Goal: Task Accomplishment & Management: Manage account settings

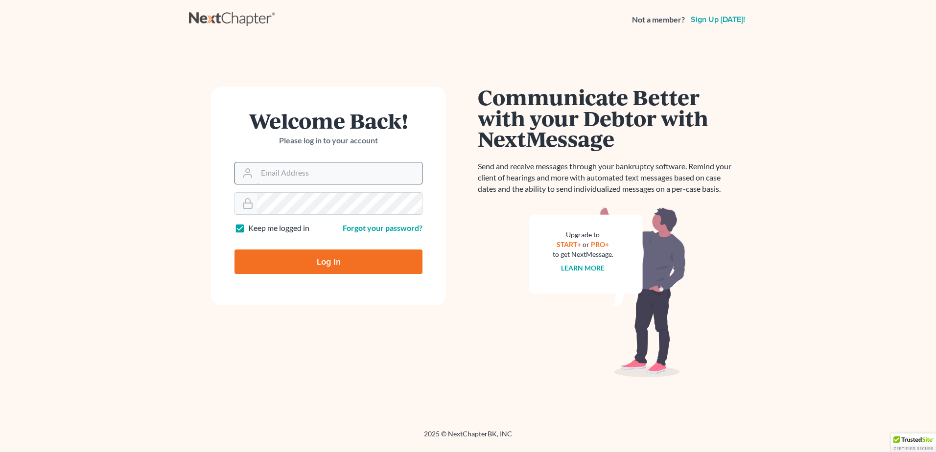
click at [309, 172] on input "Email Address" at bounding box center [339, 174] width 165 height 22
type input "[PERSON_NAME][EMAIL_ADDRESS][DOMAIN_NAME]"
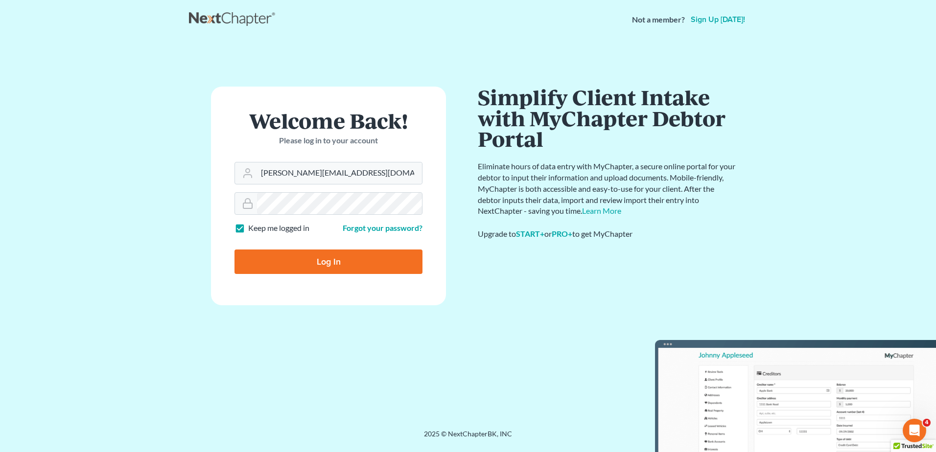
click at [317, 258] on input "Log In" at bounding box center [329, 262] width 188 height 24
type input "Thinking..."
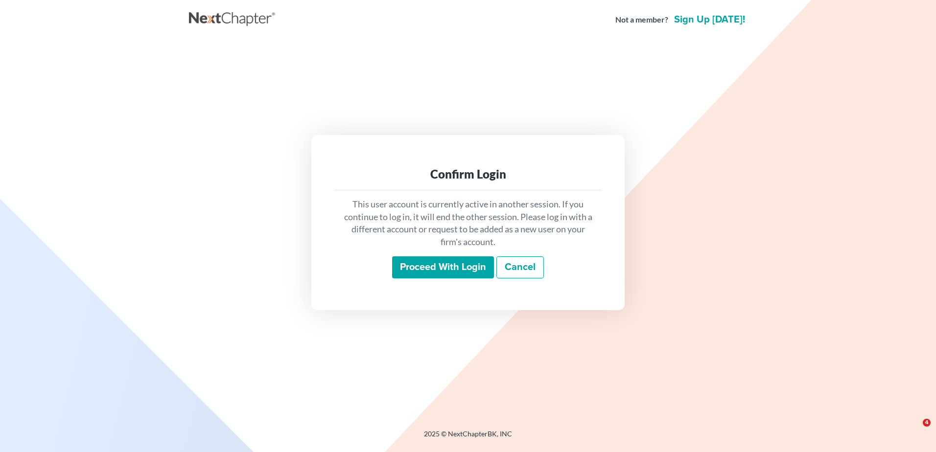
drag, startPoint x: 469, startPoint y: 268, endPoint x: 447, endPoint y: 268, distance: 21.6
click at [469, 268] on input "Proceed with login" at bounding box center [443, 268] width 102 height 23
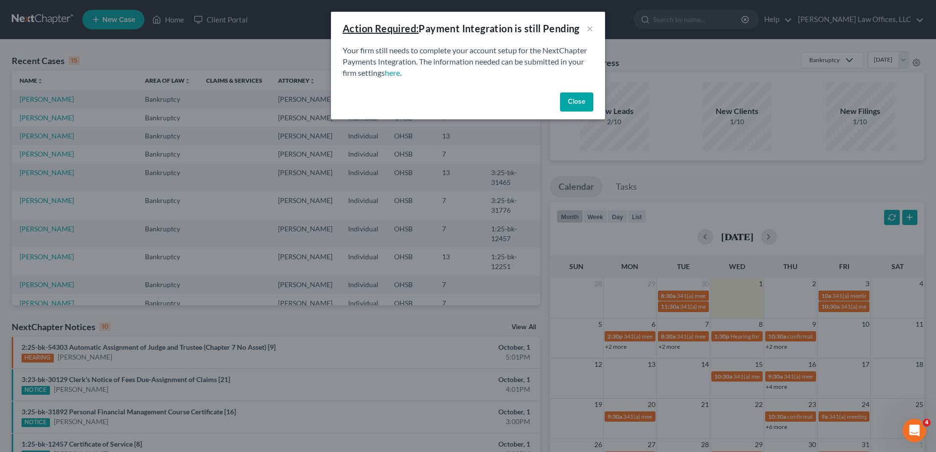
click at [587, 102] on button "Close" at bounding box center [576, 103] width 33 height 20
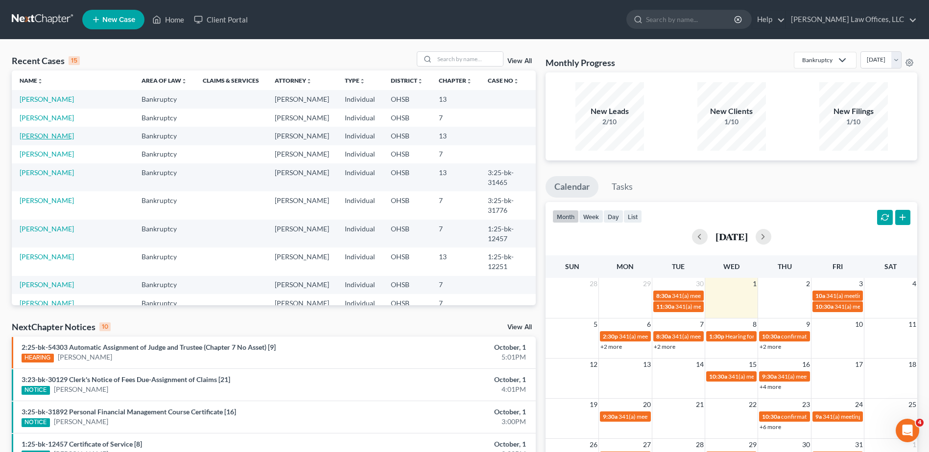
click at [45, 138] on link "[PERSON_NAME]" at bounding box center [47, 136] width 54 height 8
select select "1"
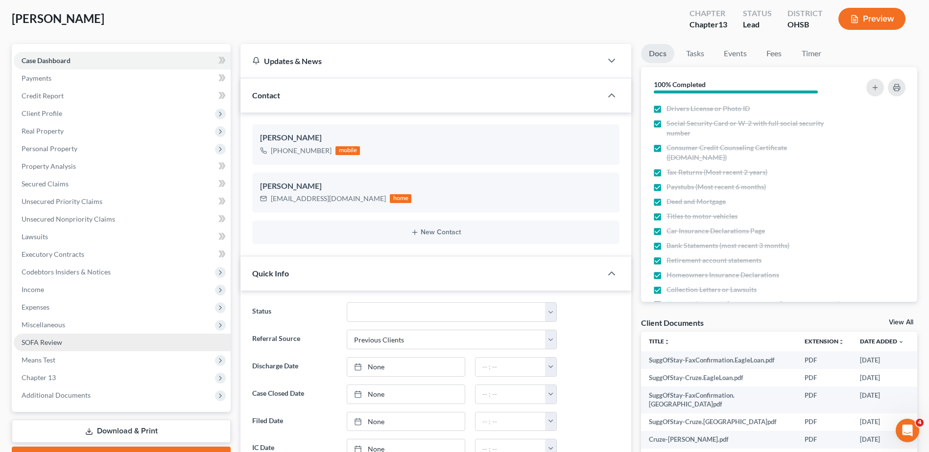
scroll to position [49, 0]
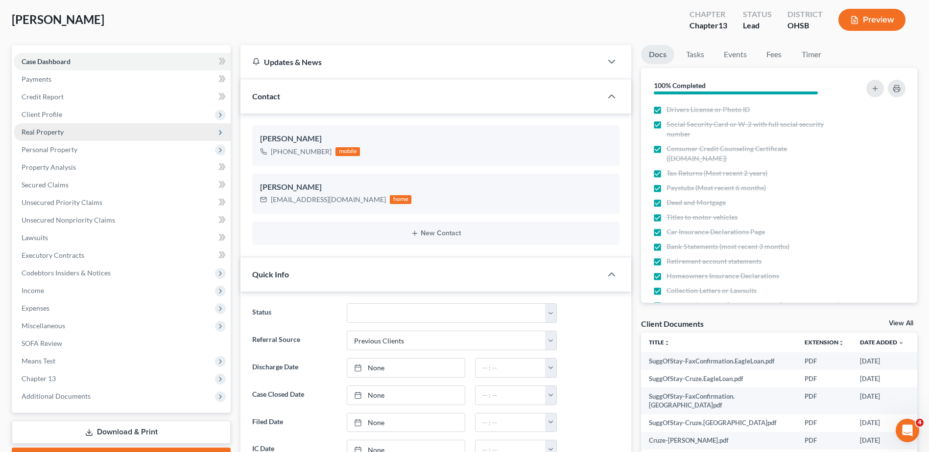
click at [57, 133] on span "Real Property" at bounding box center [43, 132] width 42 height 8
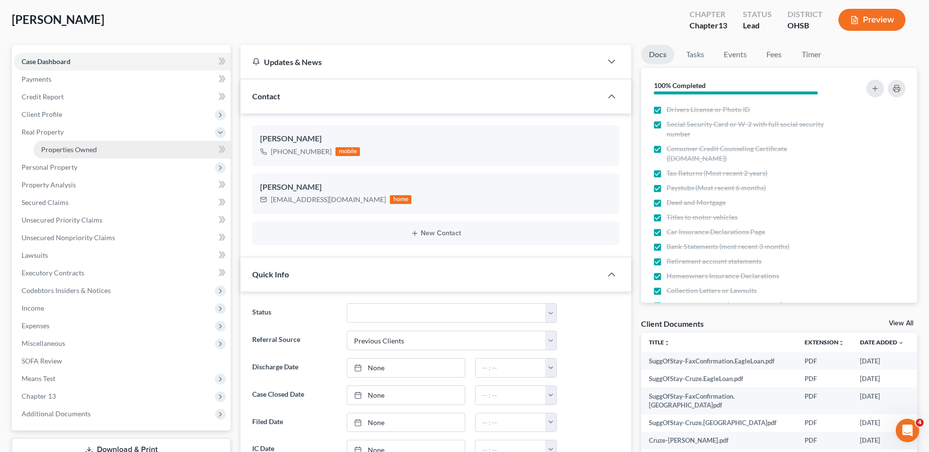
click at [57, 145] on span "Properties Owned" at bounding box center [69, 149] width 56 height 8
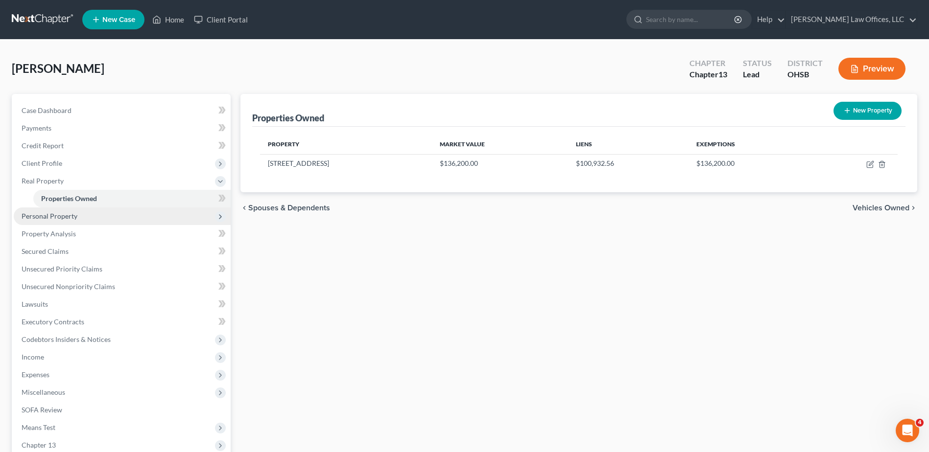
click at [48, 213] on span "Personal Property" at bounding box center [50, 216] width 56 height 8
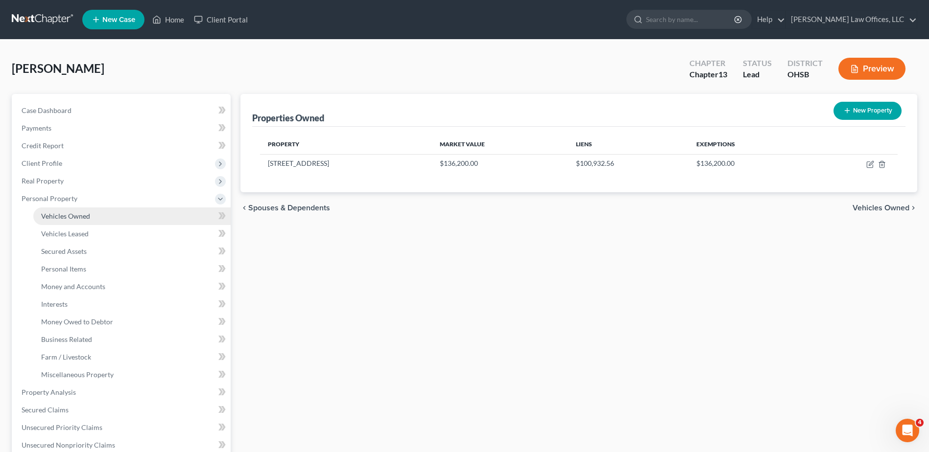
click at [59, 218] on span "Vehicles Owned" at bounding box center [65, 216] width 49 height 8
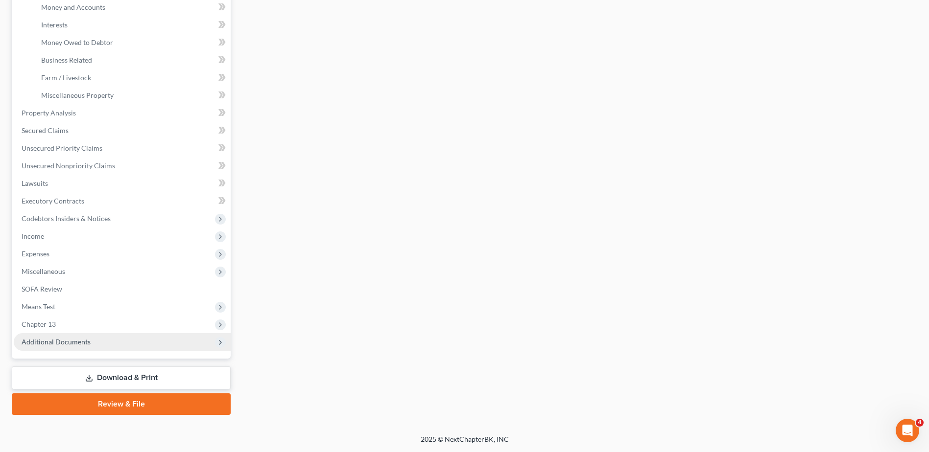
click at [65, 343] on span "Additional Documents" at bounding box center [56, 342] width 69 height 8
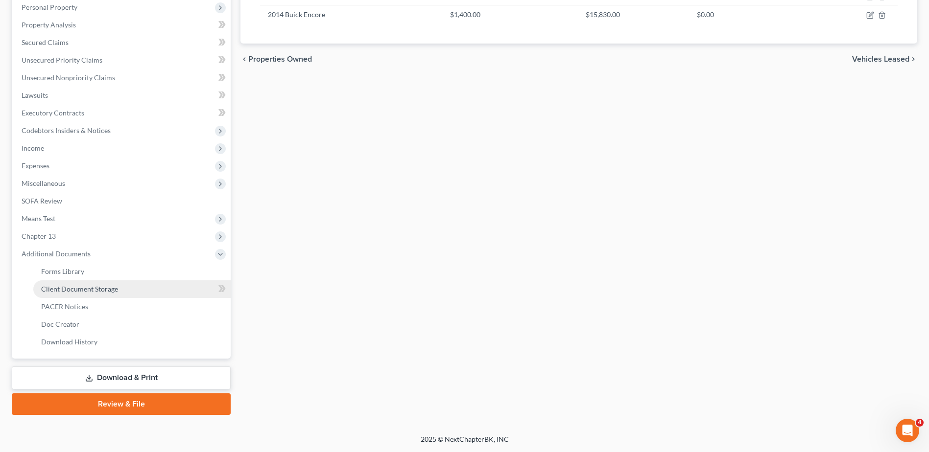
click at [76, 287] on span "Client Document Storage" at bounding box center [79, 289] width 77 height 8
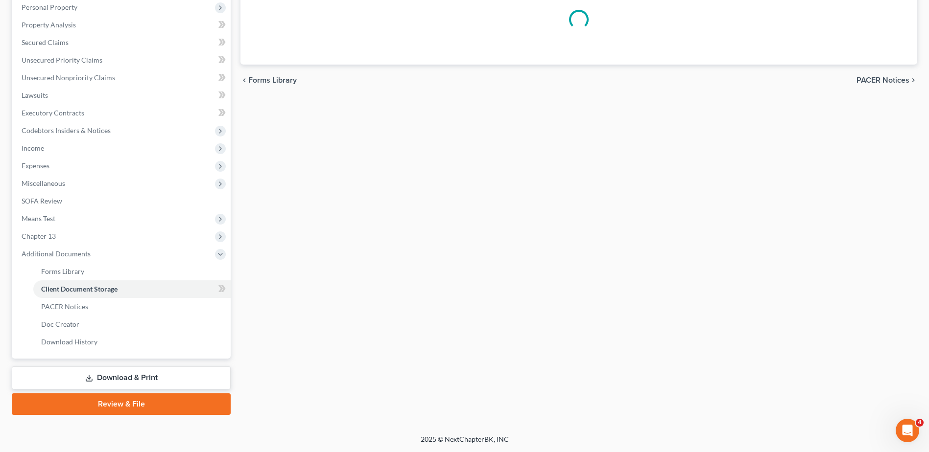
scroll to position [142, 0]
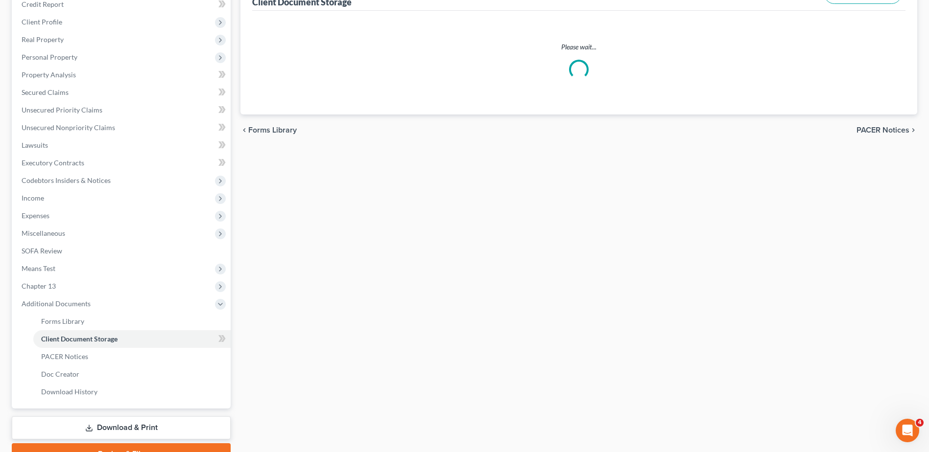
select select "7"
select select "53"
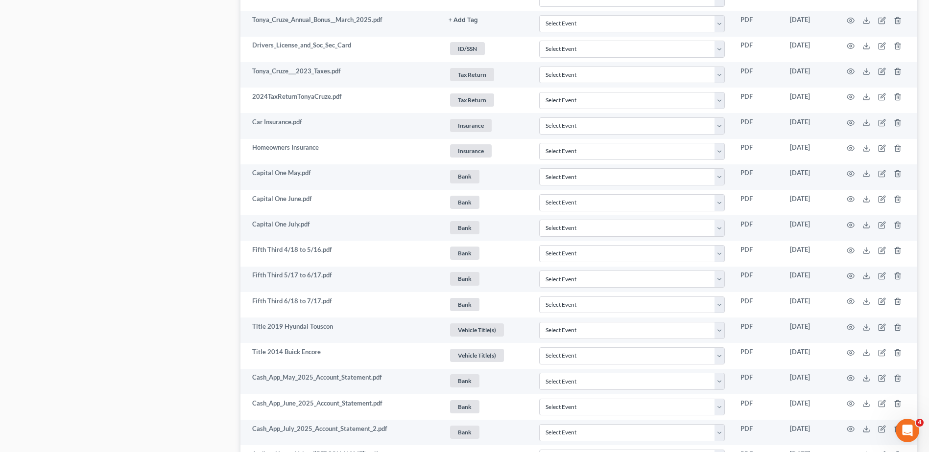
scroll to position [559, 0]
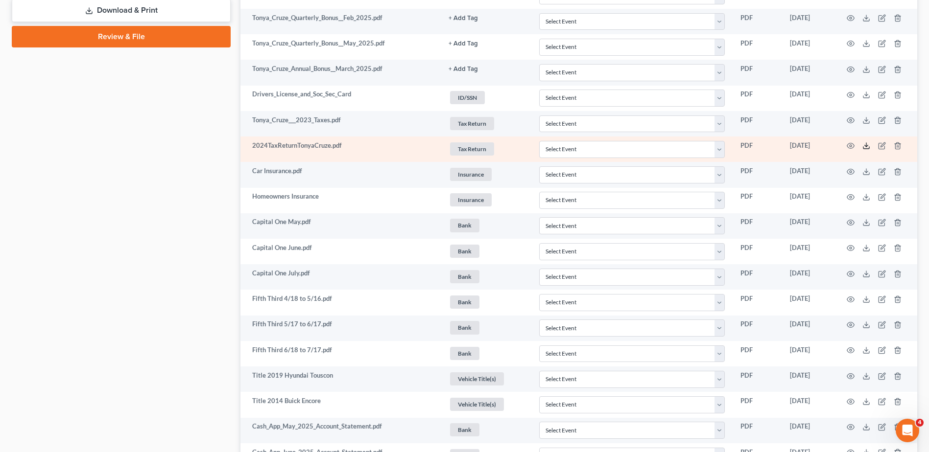
click at [866, 146] on polyline at bounding box center [866, 145] width 3 height 1
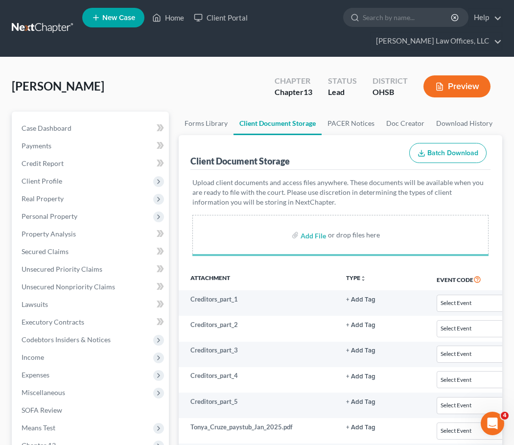
scroll to position [390, 0]
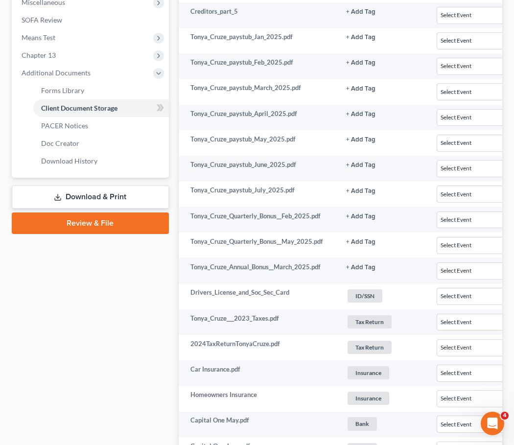
select select "7"
select select "53"
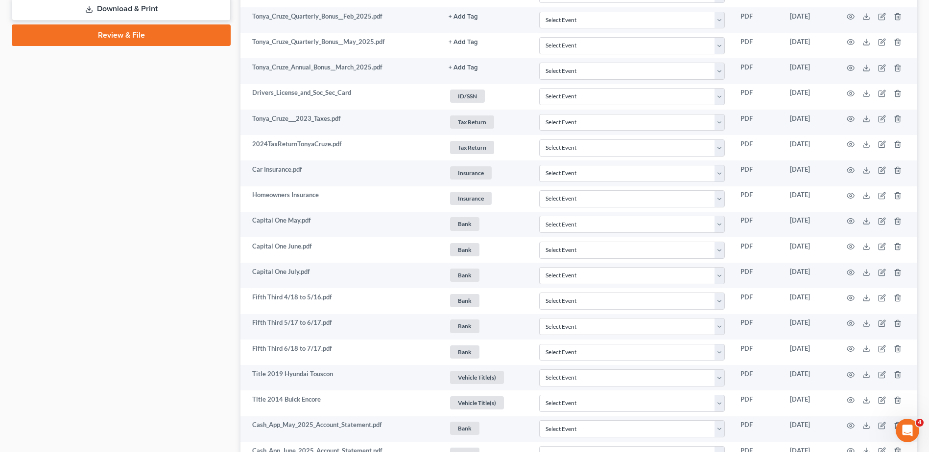
scroll to position [536, 0]
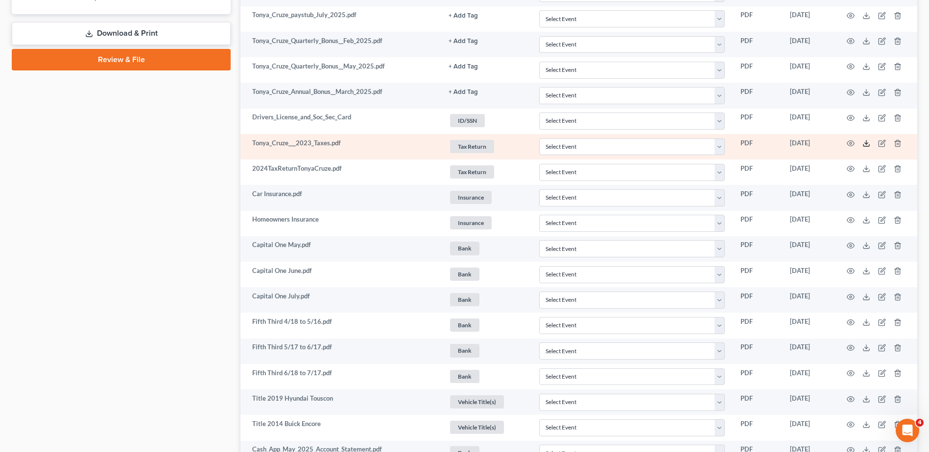
click at [864, 143] on icon at bounding box center [866, 144] width 8 height 8
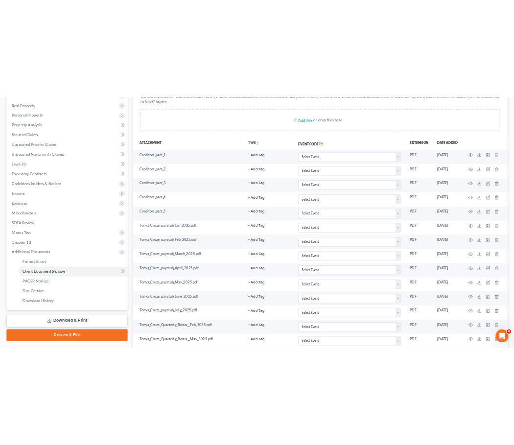
scroll to position [0, 0]
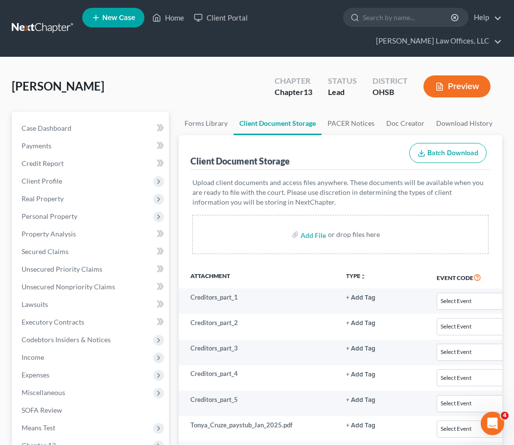
select select "7"
select select "53"
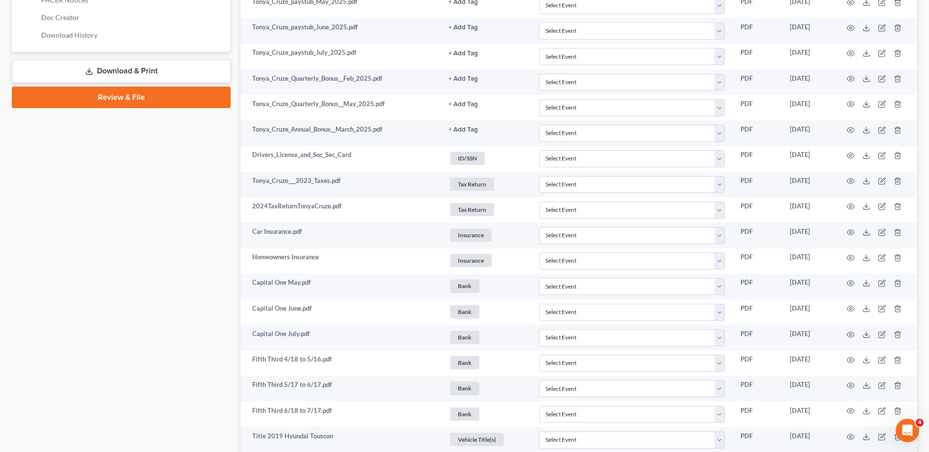
scroll to position [450, 0]
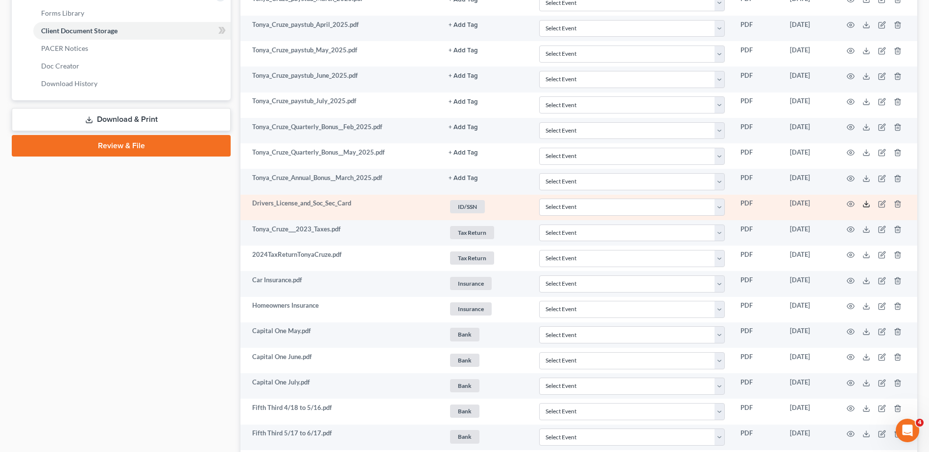
click at [867, 207] on icon at bounding box center [866, 204] width 8 height 8
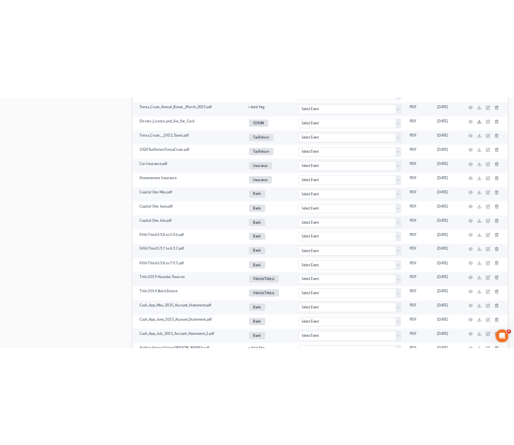
scroll to position [0, 0]
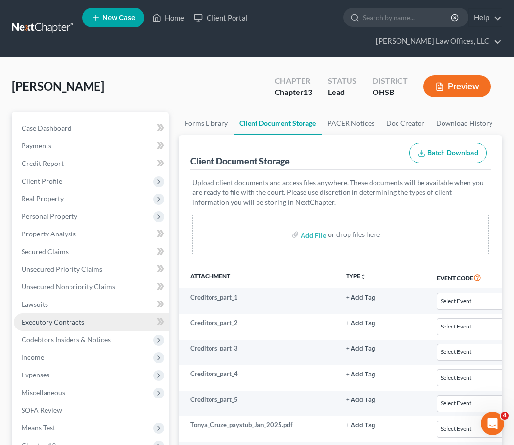
select select "7"
select select "53"
select select "7"
select select "53"
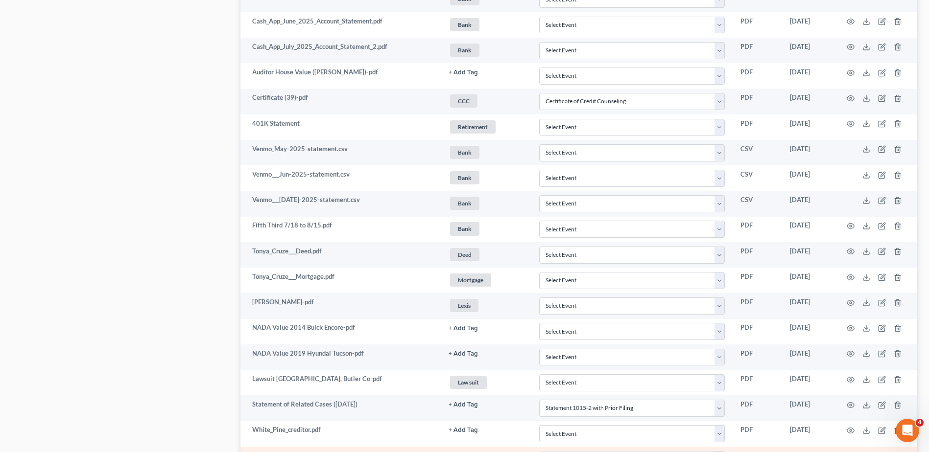
scroll to position [1445, 0]
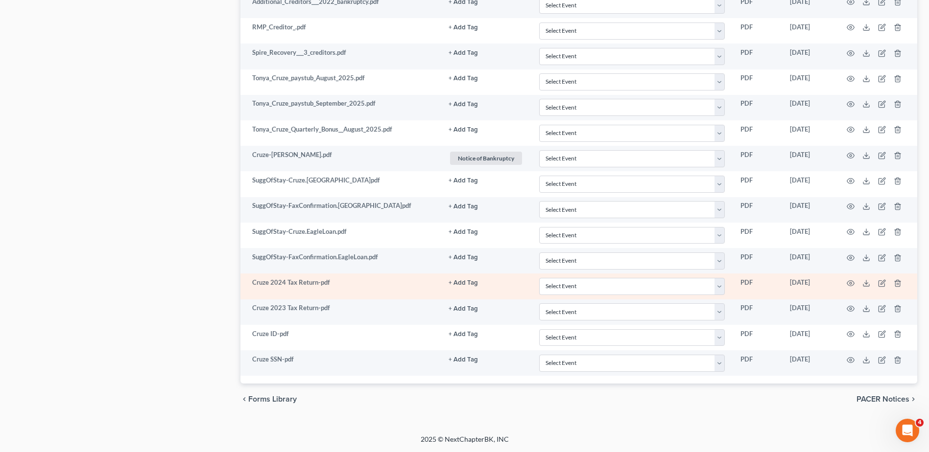
click at [454, 283] on button "+ Add Tag" at bounding box center [463, 283] width 29 height 6
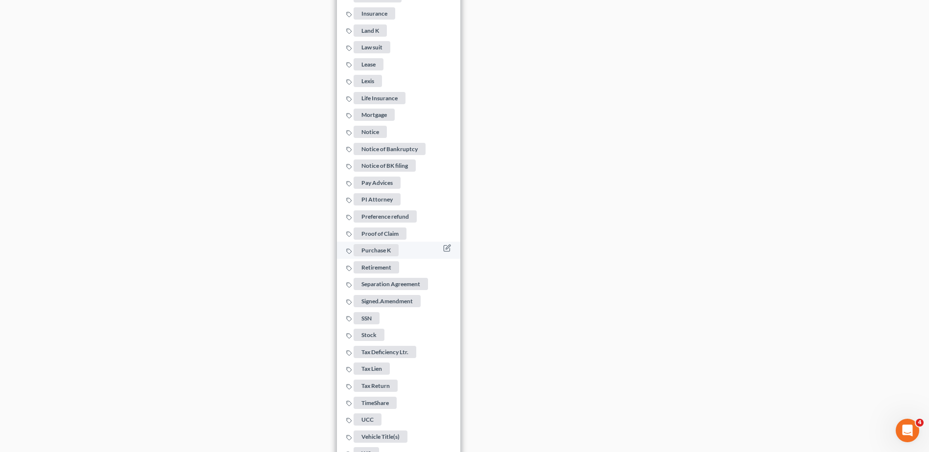
scroll to position [2124, 0]
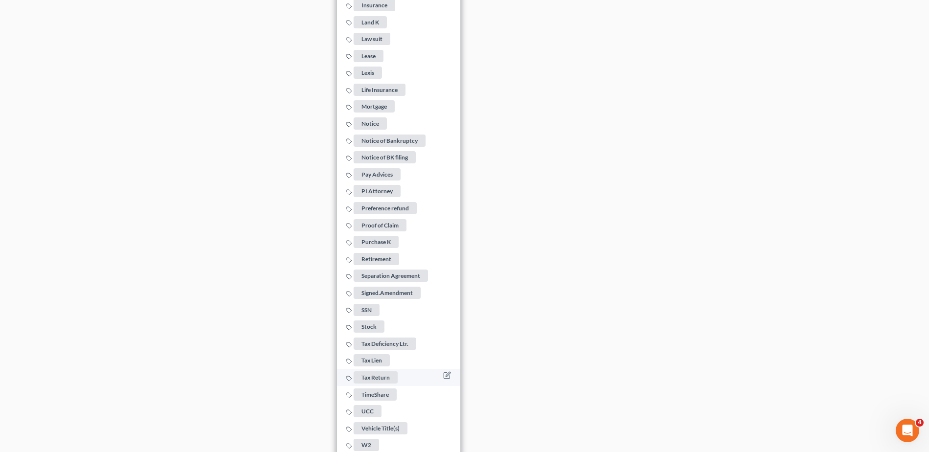
click at [372, 372] on span "Tax Return" at bounding box center [376, 378] width 44 height 12
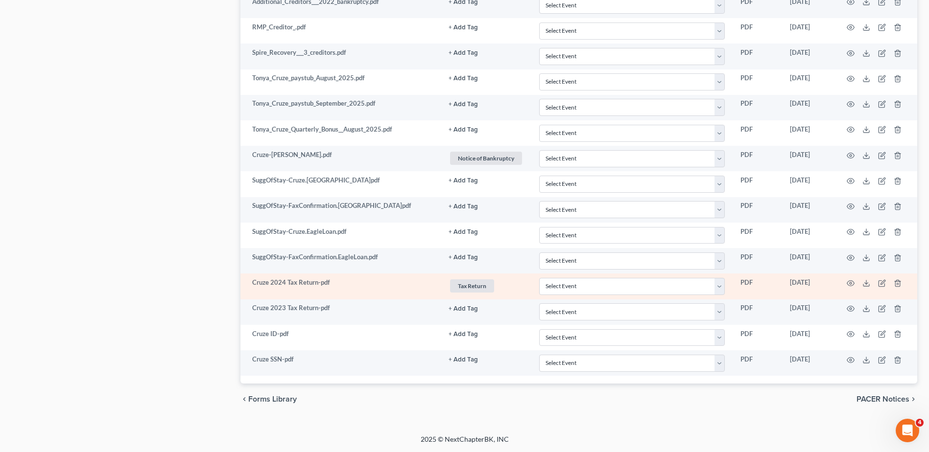
scroll to position [1445, 0]
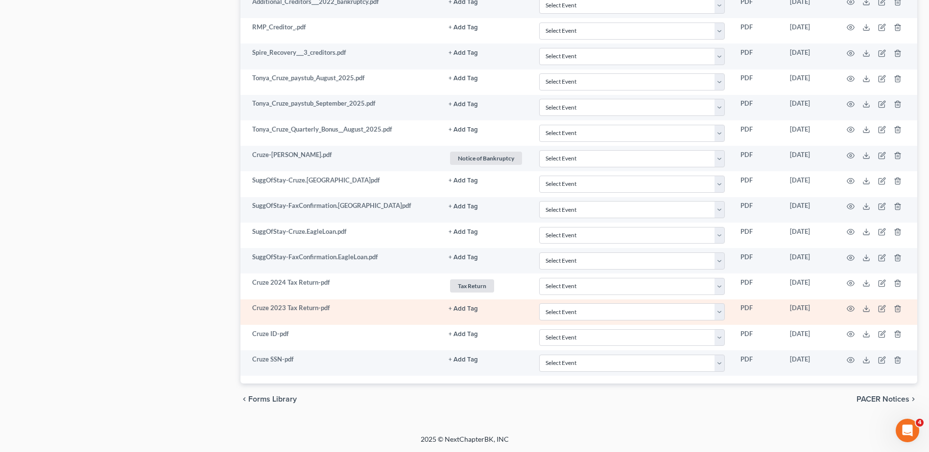
click at [467, 307] on button "+ Add Tag" at bounding box center [463, 309] width 29 height 6
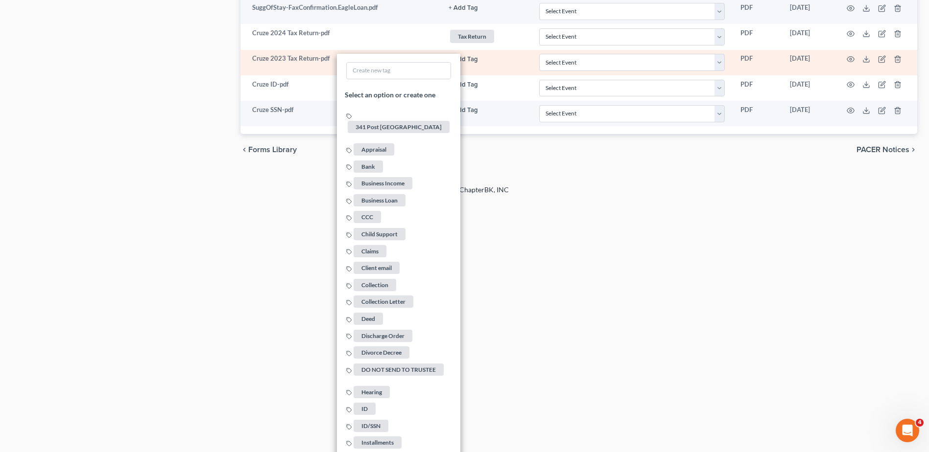
scroll to position [2150, 0]
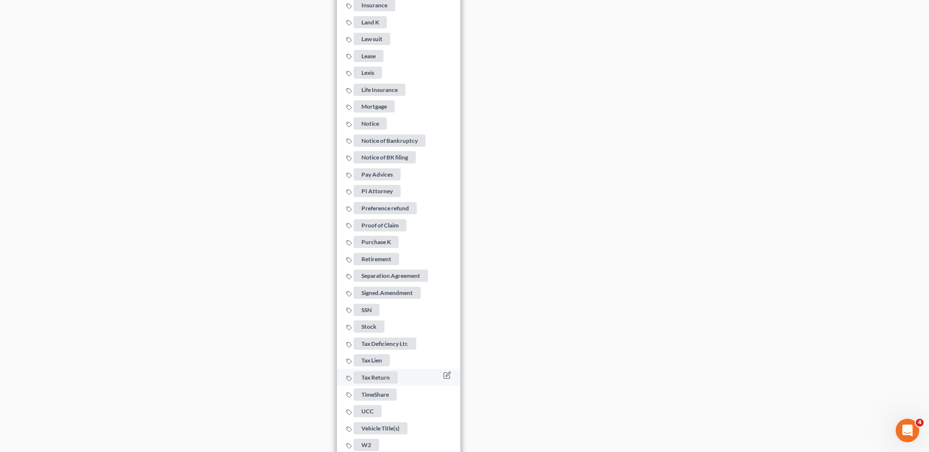
click at [377, 372] on span "Tax Return" at bounding box center [376, 378] width 44 height 12
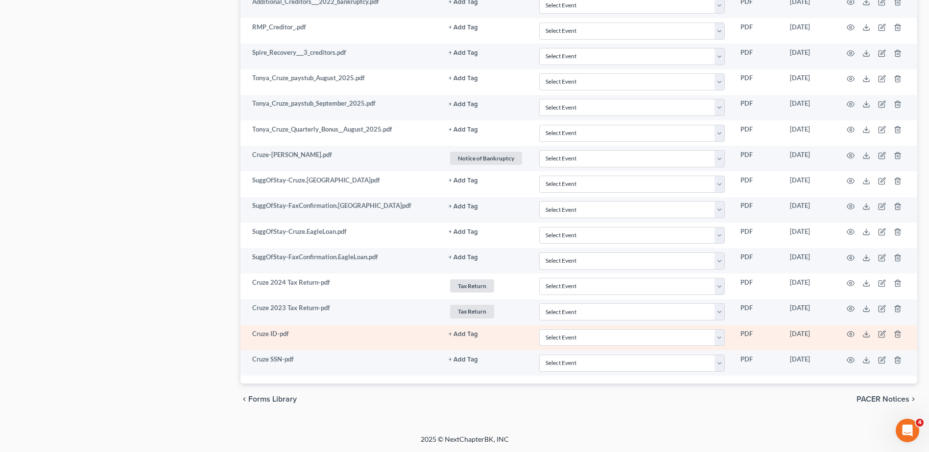
click at [461, 332] on button "+ Add Tag" at bounding box center [463, 335] width 29 height 6
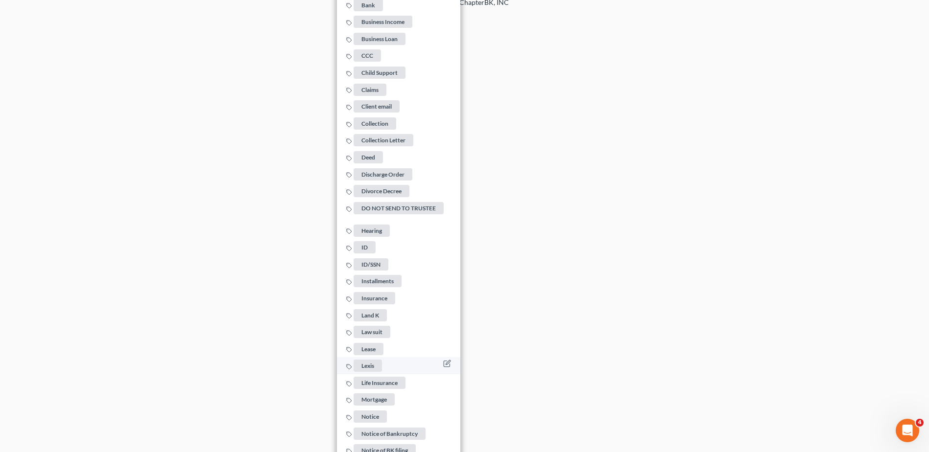
scroll to position [1886, 0]
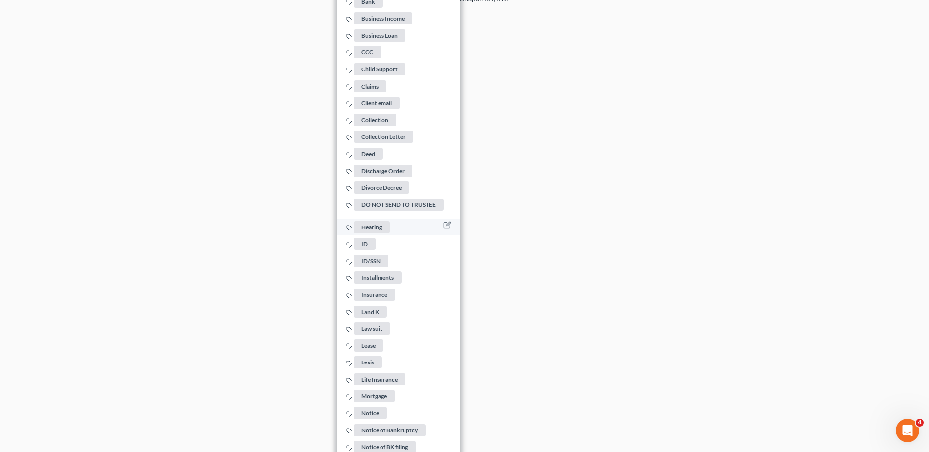
click at [368, 238] on span "ID" at bounding box center [365, 244] width 22 height 12
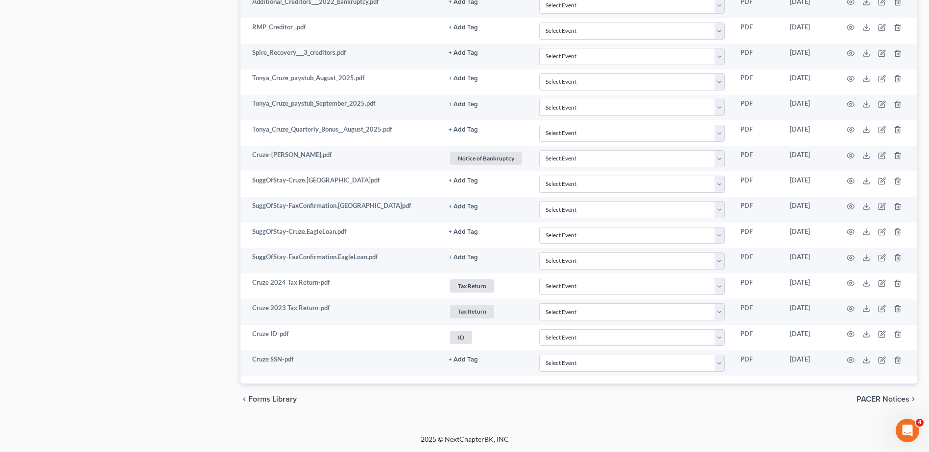
scroll to position [1445, 0]
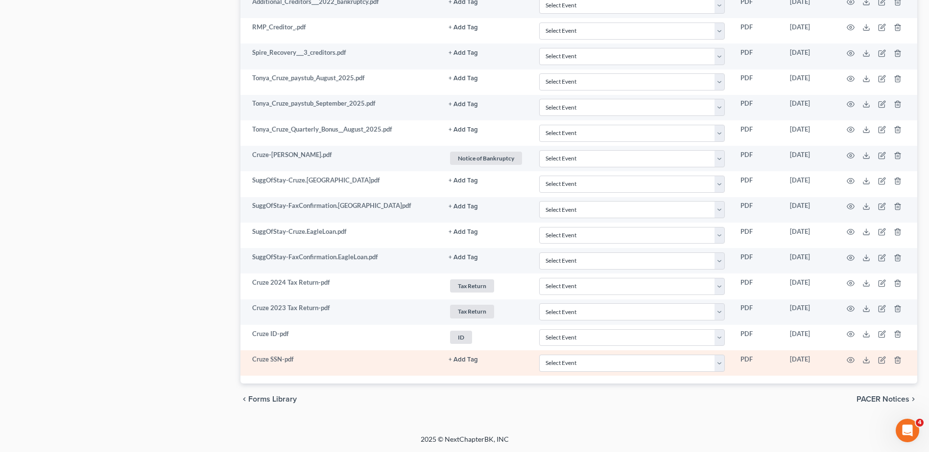
click at [463, 358] on button "+ Add Tag" at bounding box center [463, 360] width 29 height 6
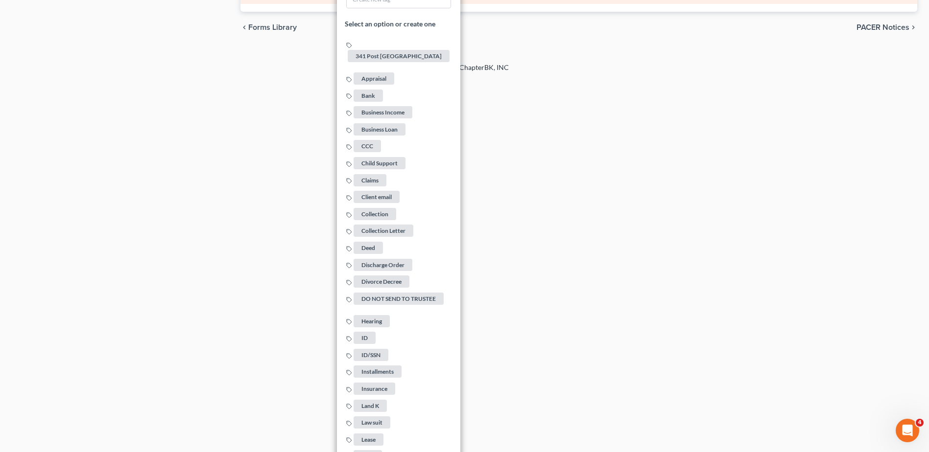
scroll to position [2180, 0]
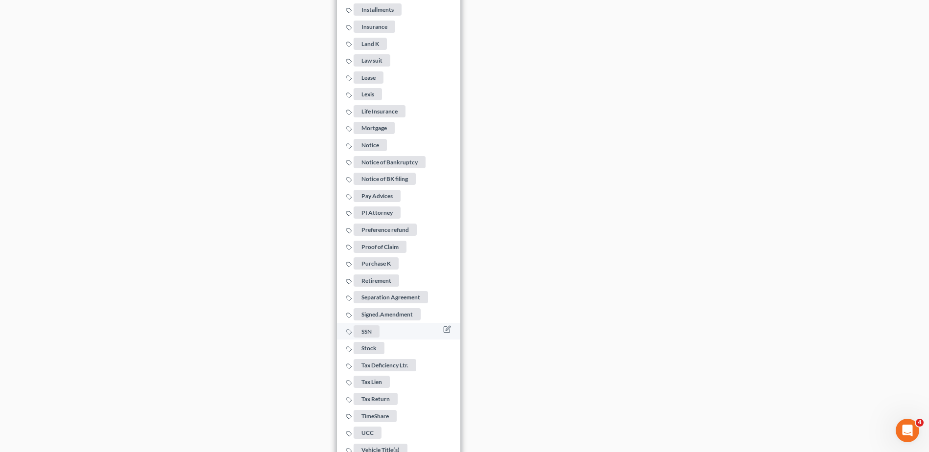
click at [370, 325] on span "SSN" at bounding box center [367, 331] width 26 height 12
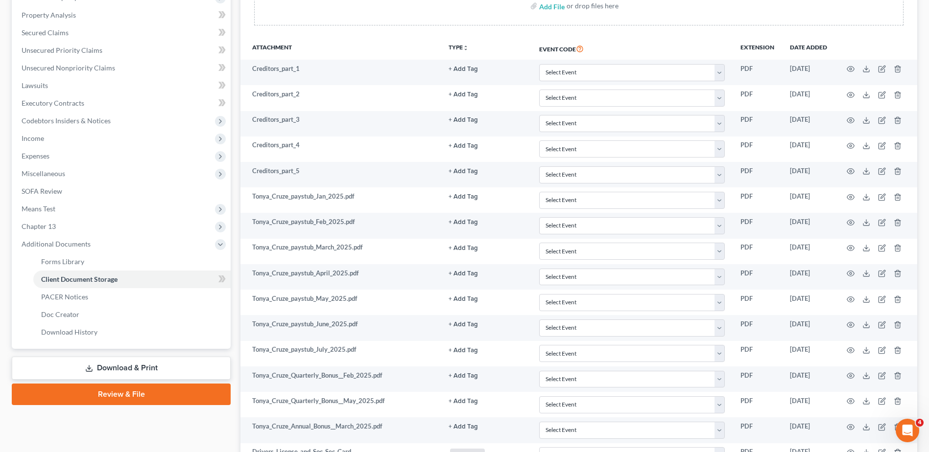
scroll to position [0, 0]
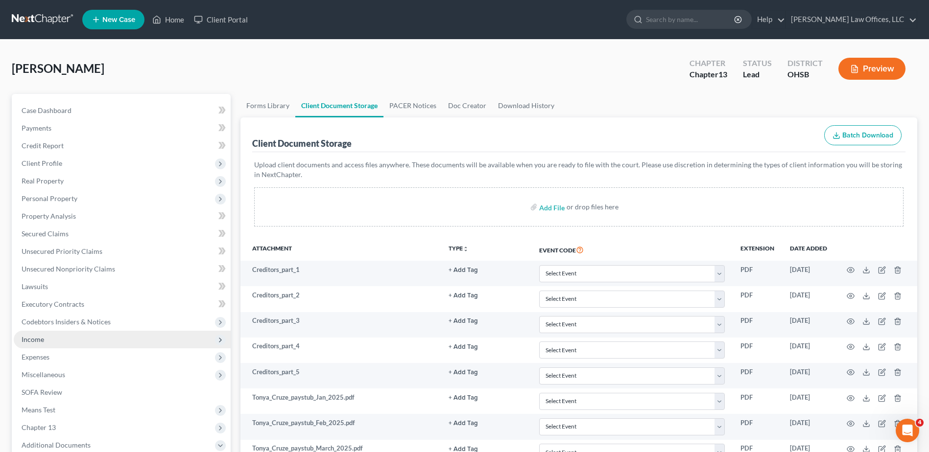
click at [42, 334] on span "Income" at bounding box center [122, 340] width 217 height 18
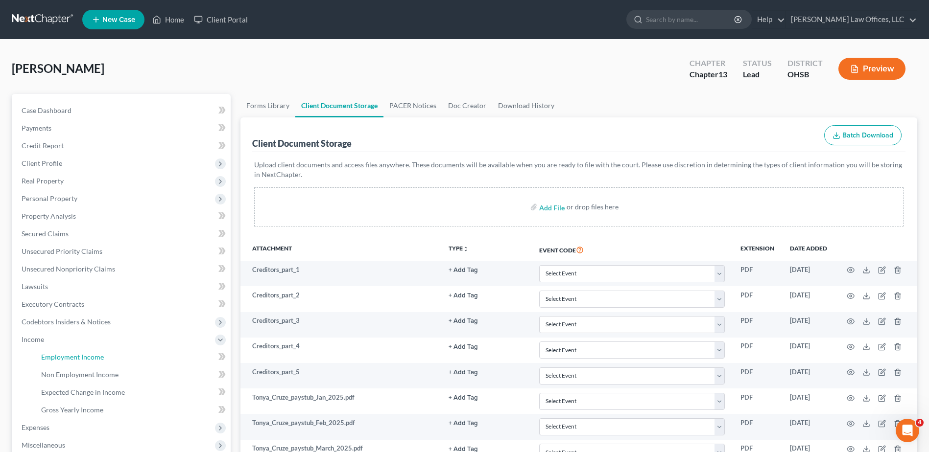
drag, startPoint x: 50, startPoint y: 360, endPoint x: 239, endPoint y: 312, distance: 194.4
click at [51, 360] on span "Employment Income" at bounding box center [72, 357] width 63 height 8
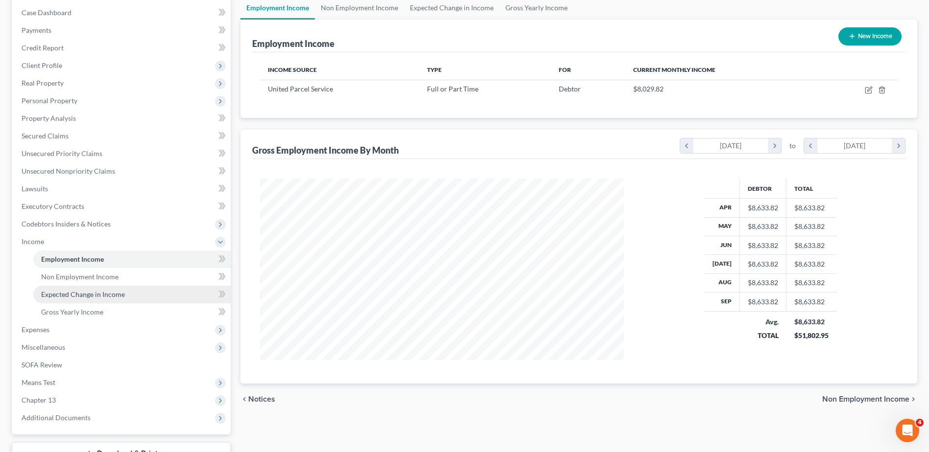
scroll to position [174, 0]
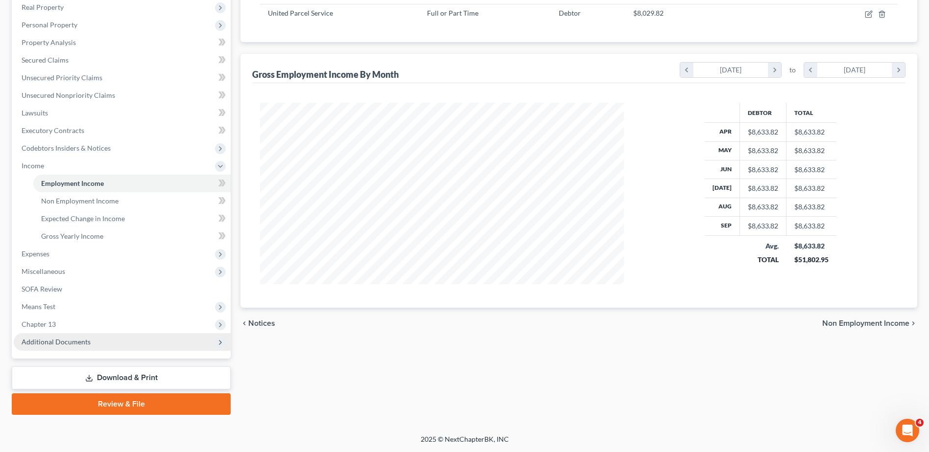
click at [65, 342] on span "Additional Documents" at bounding box center [56, 342] width 69 height 8
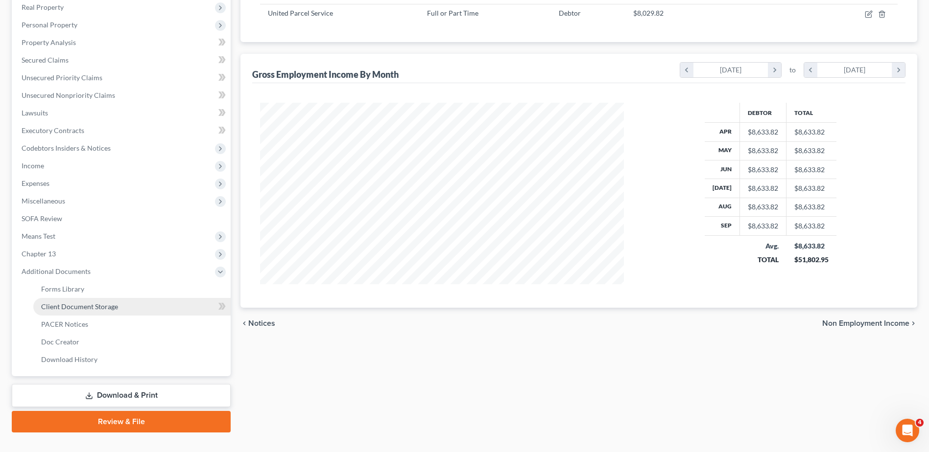
click at [91, 311] on link "Client Document Storage" at bounding box center [131, 307] width 197 height 18
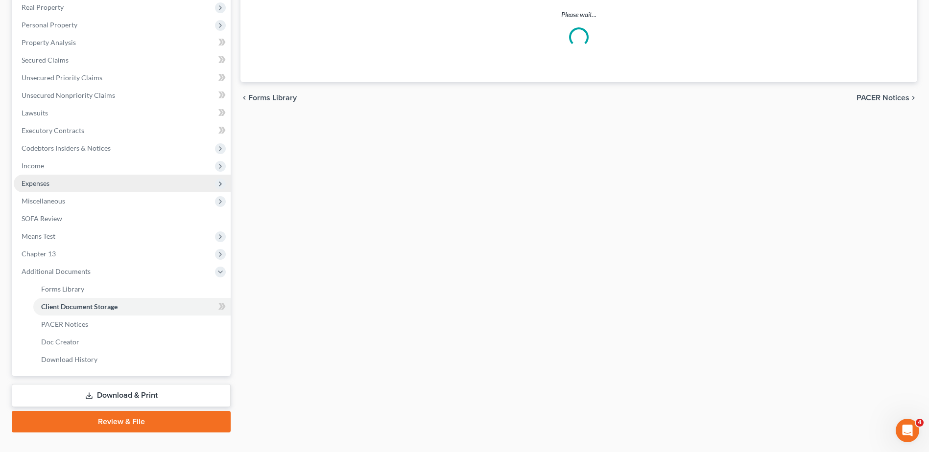
scroll to position [109, 0]
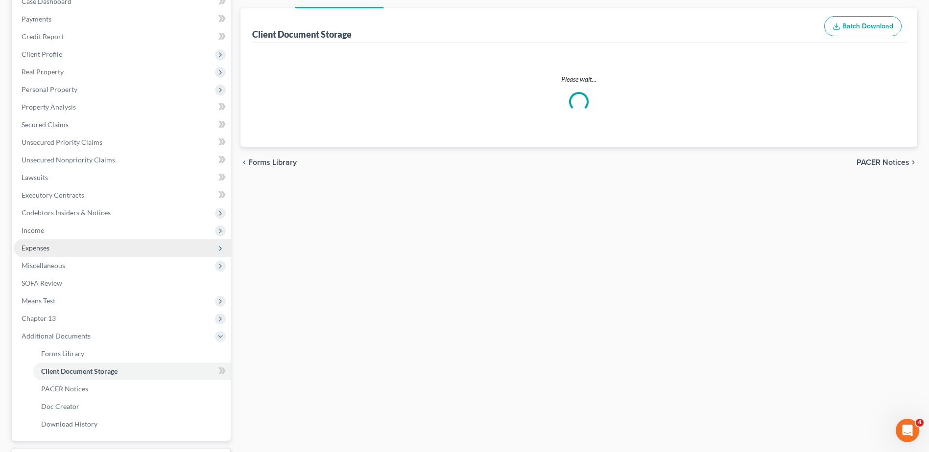
select select "7"
select select "53"
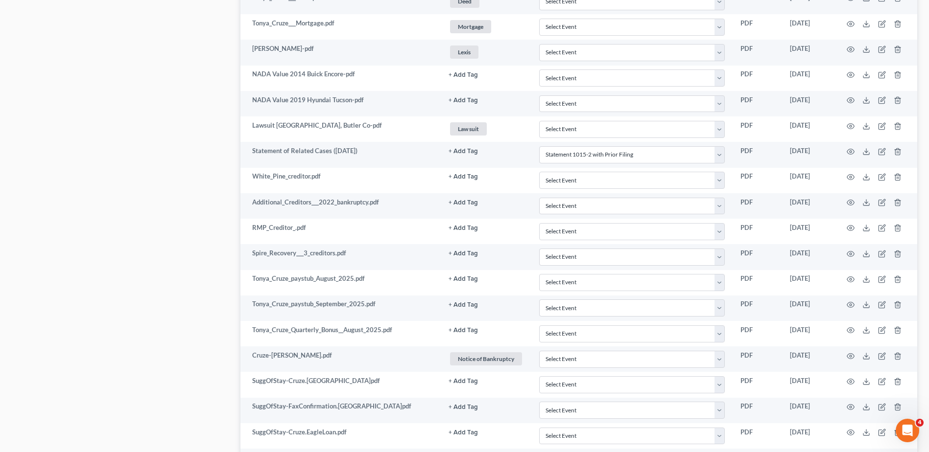
scroll to position [1273, 0]
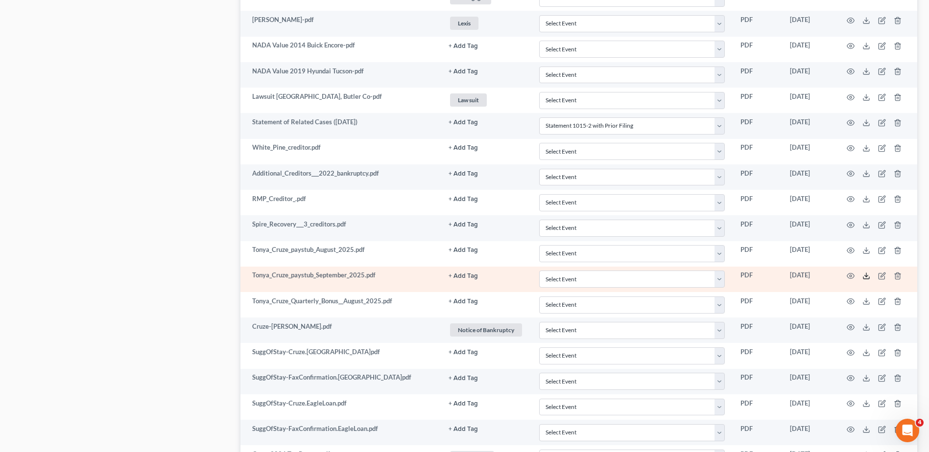
click at [865, 277] on icon at bounding box center [866, 276] width 8 height 8
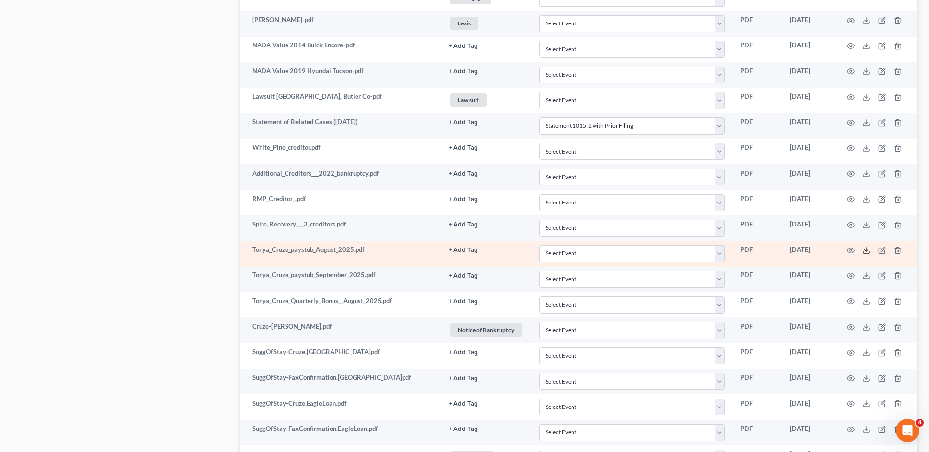
click at [865, 249] on icon at bounding box center [866, 251] width 8 height 8
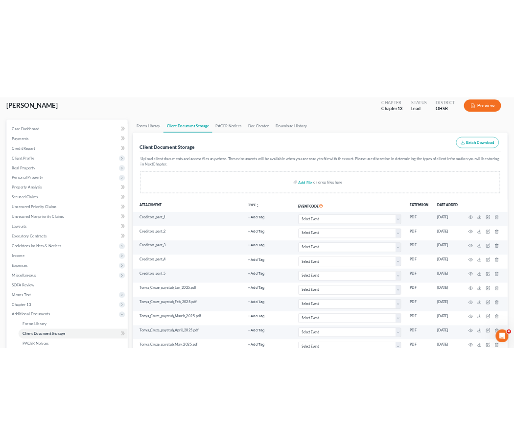
scroll to position [0, 0]
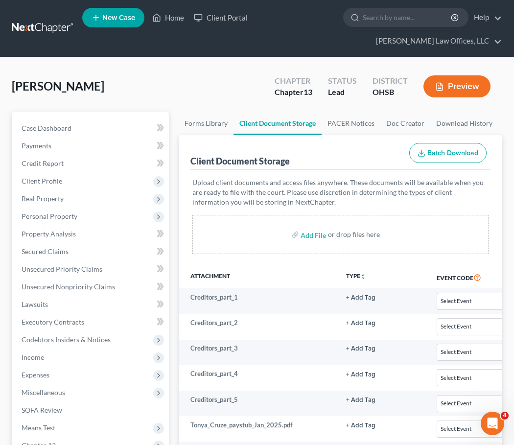
select select "7"
select select "53"
select select "7"
select select "53"
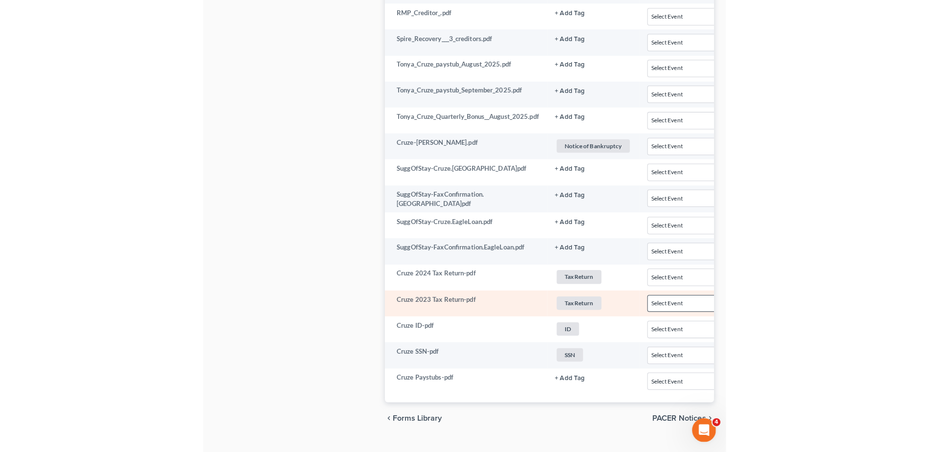
scroll to position [1471, 0]
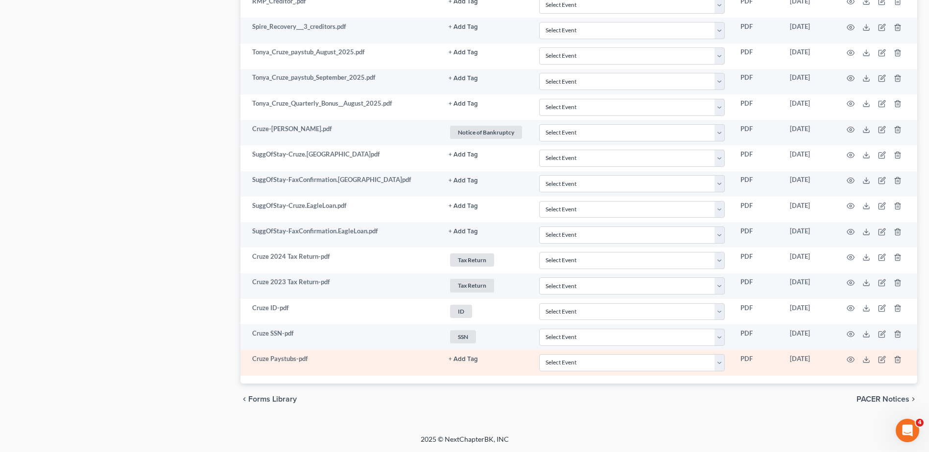
click at [465, 358] on button "+ Add Tag" at bounding box center [463, 359] width 29 height 6
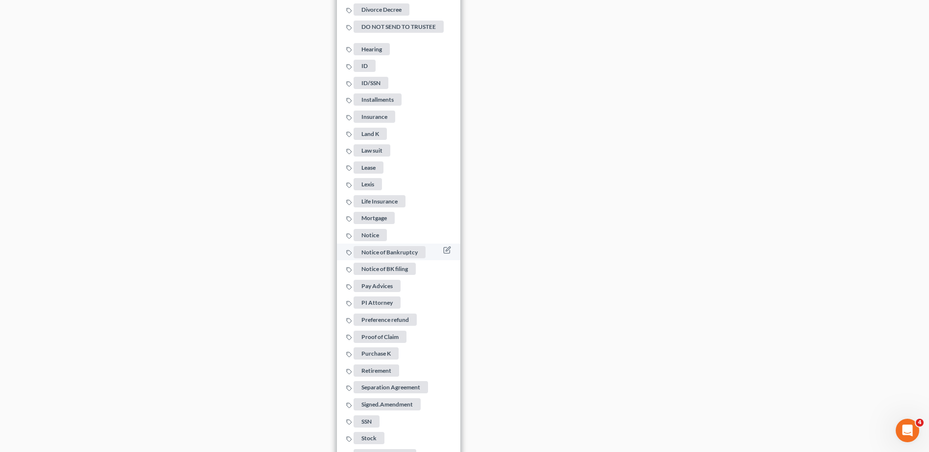
scroll to position [2157, 0]
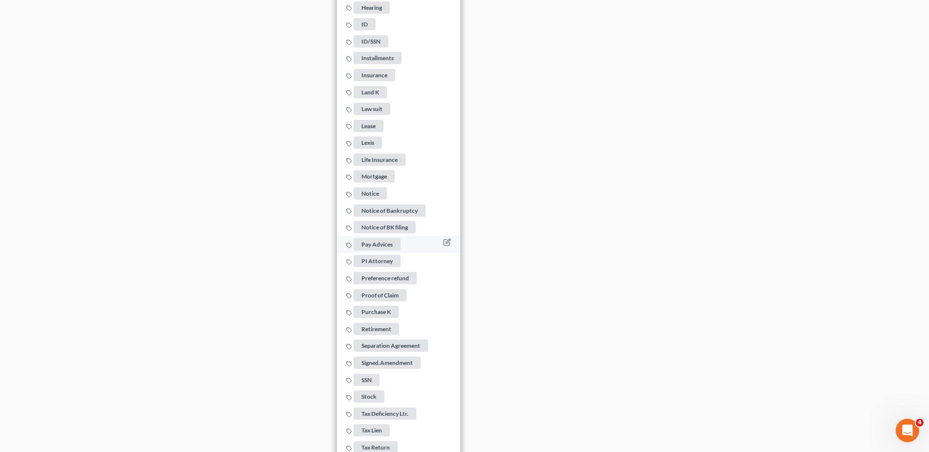
click at [389, 239] on span "Pay Advices" at bounding box center [377, 244] width 47 height 12
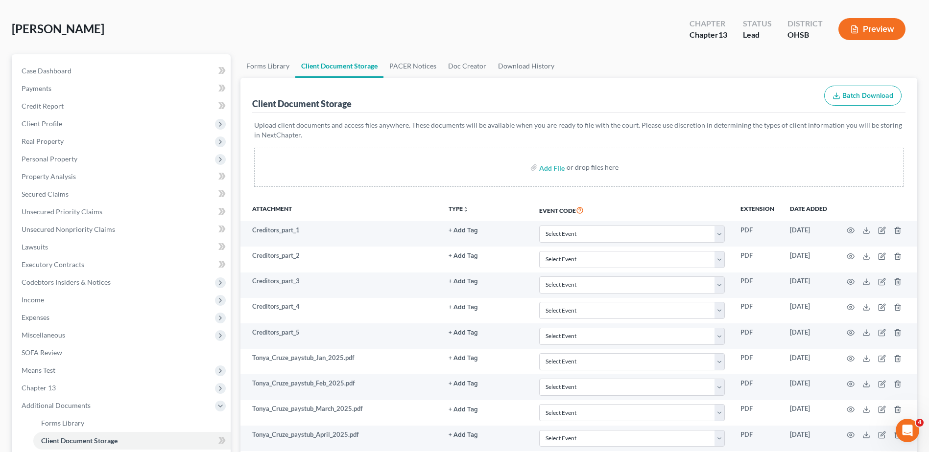
scroll to position [0, 0]
